Goal: Navigation & Orientation: Find specific page/section

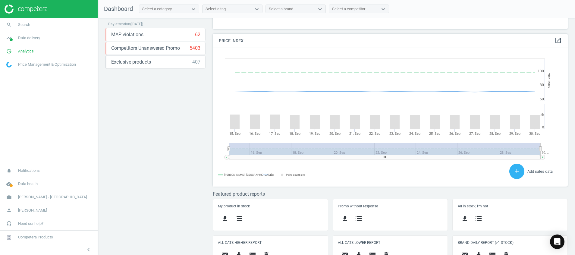
scroll to position [165, 0]
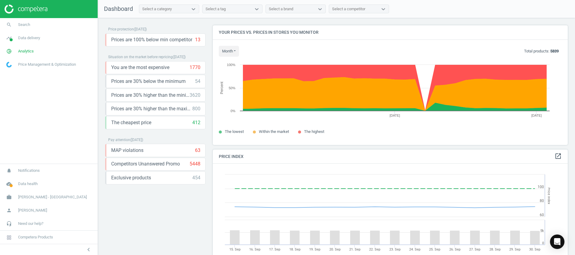
click at [34, 8] on img at bounding box center [26, 9] width 43 height 9
